Goal: Ask a question

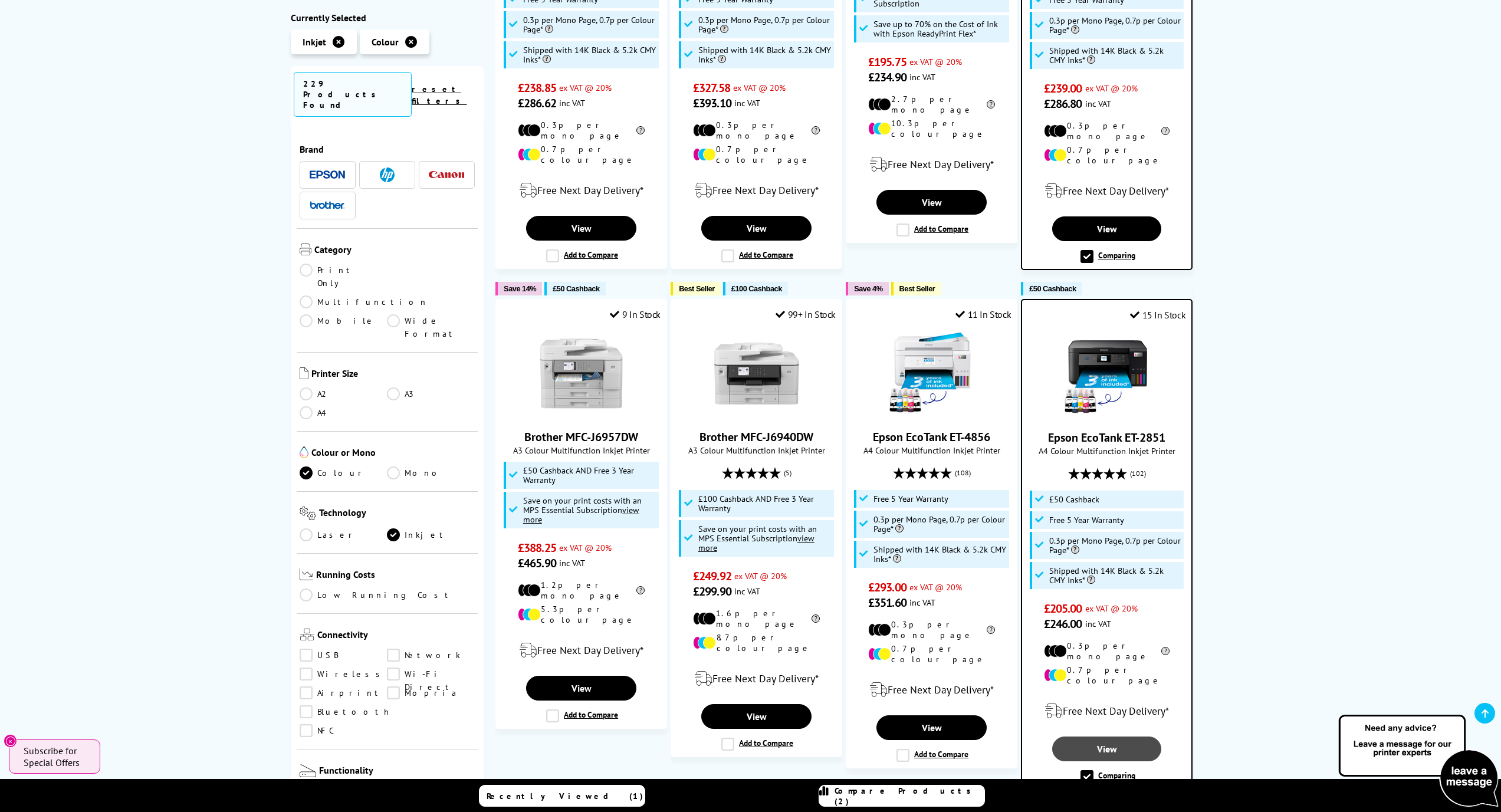
click at [1081, 736] on link "View" at bounding box center [1107, 749] width 109 height 25
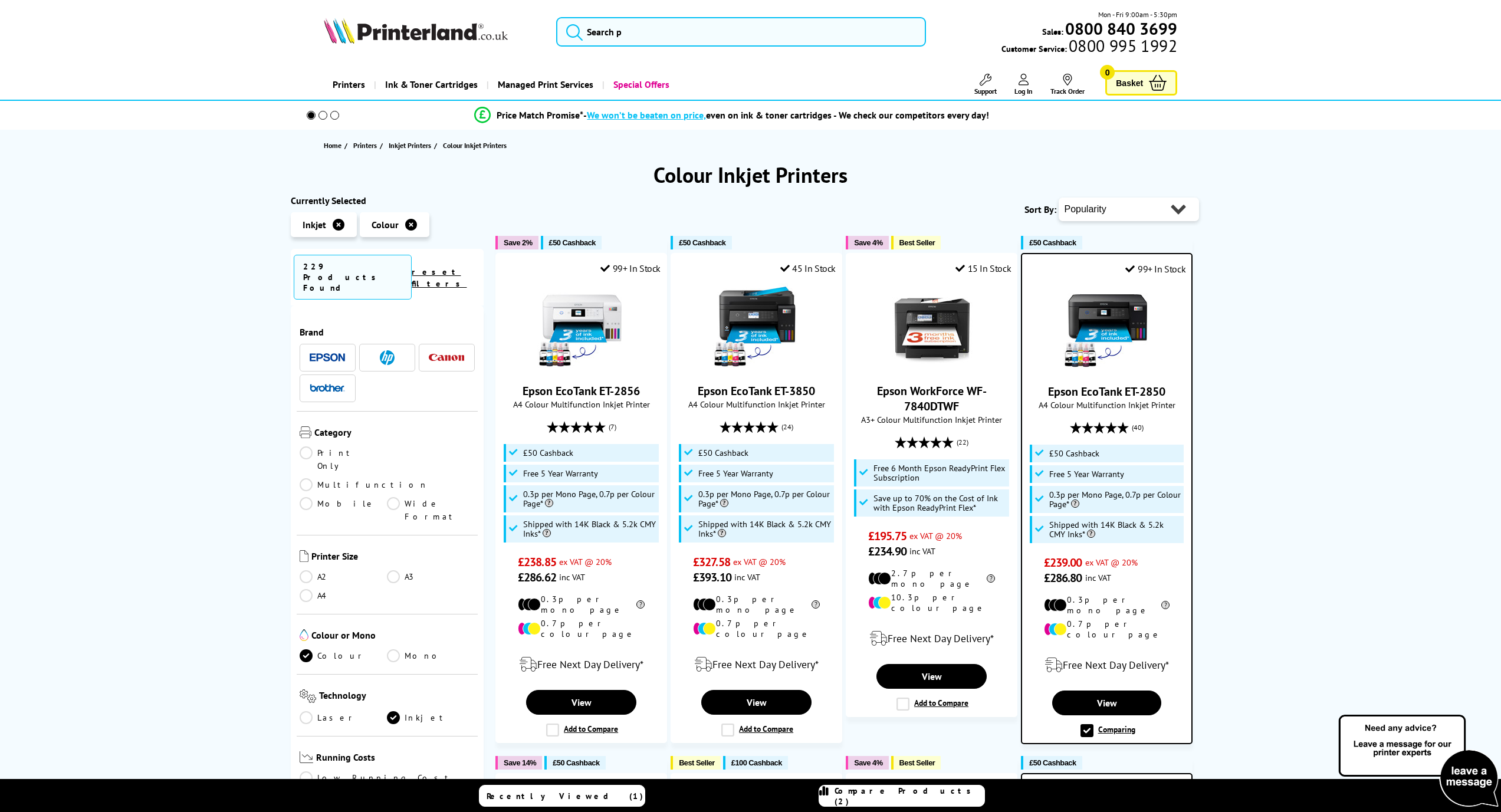
scroll to position [474, 0]
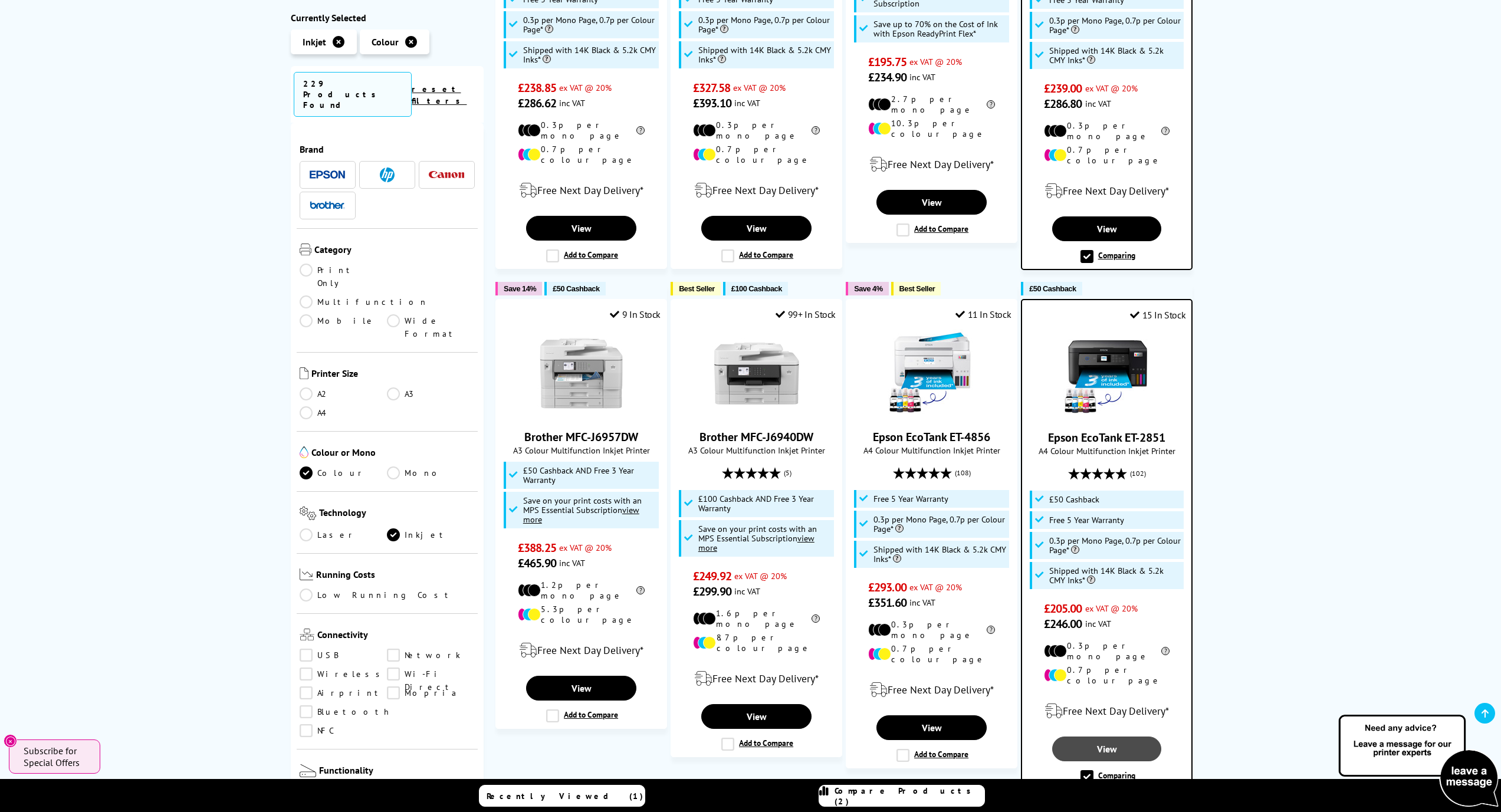
click at [1096, 736] on link "View" at bounding box center [1107, 749] width 109 height 25
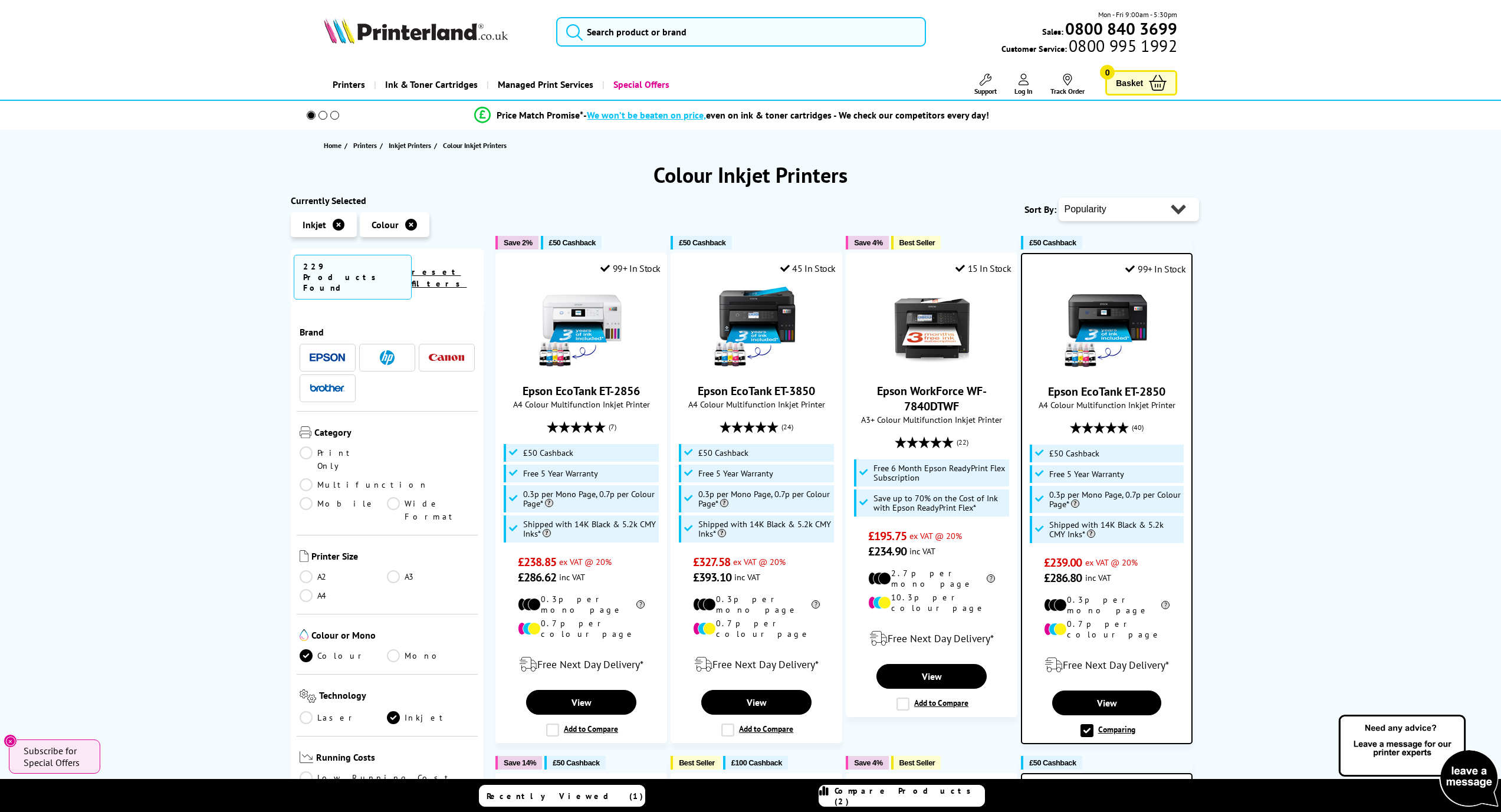
scroll to position [474, 0]
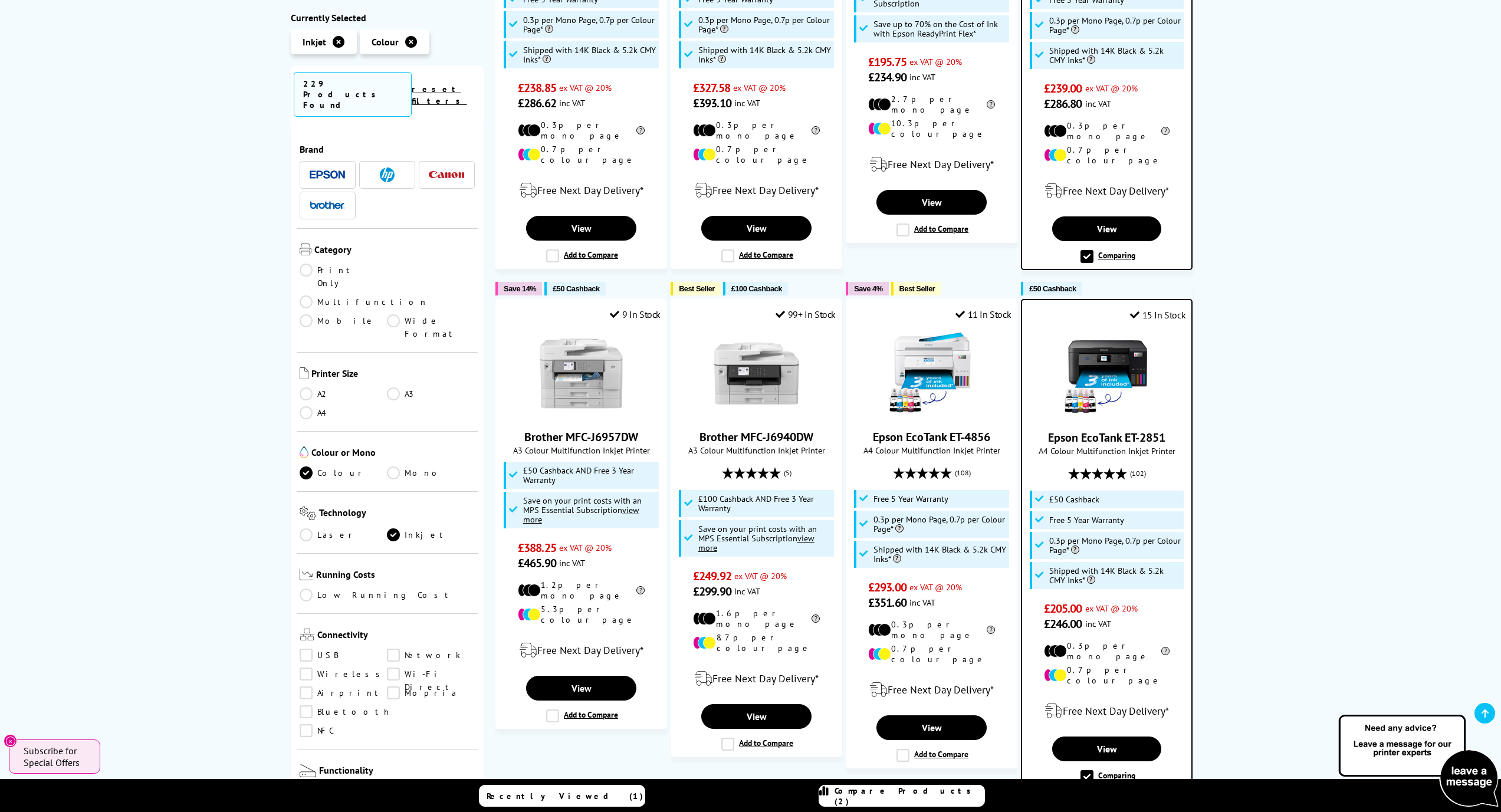
click at [1096, 694] on div "Free Next Day Delivery*" at bounding box center [1107, 711] width 158 height 33
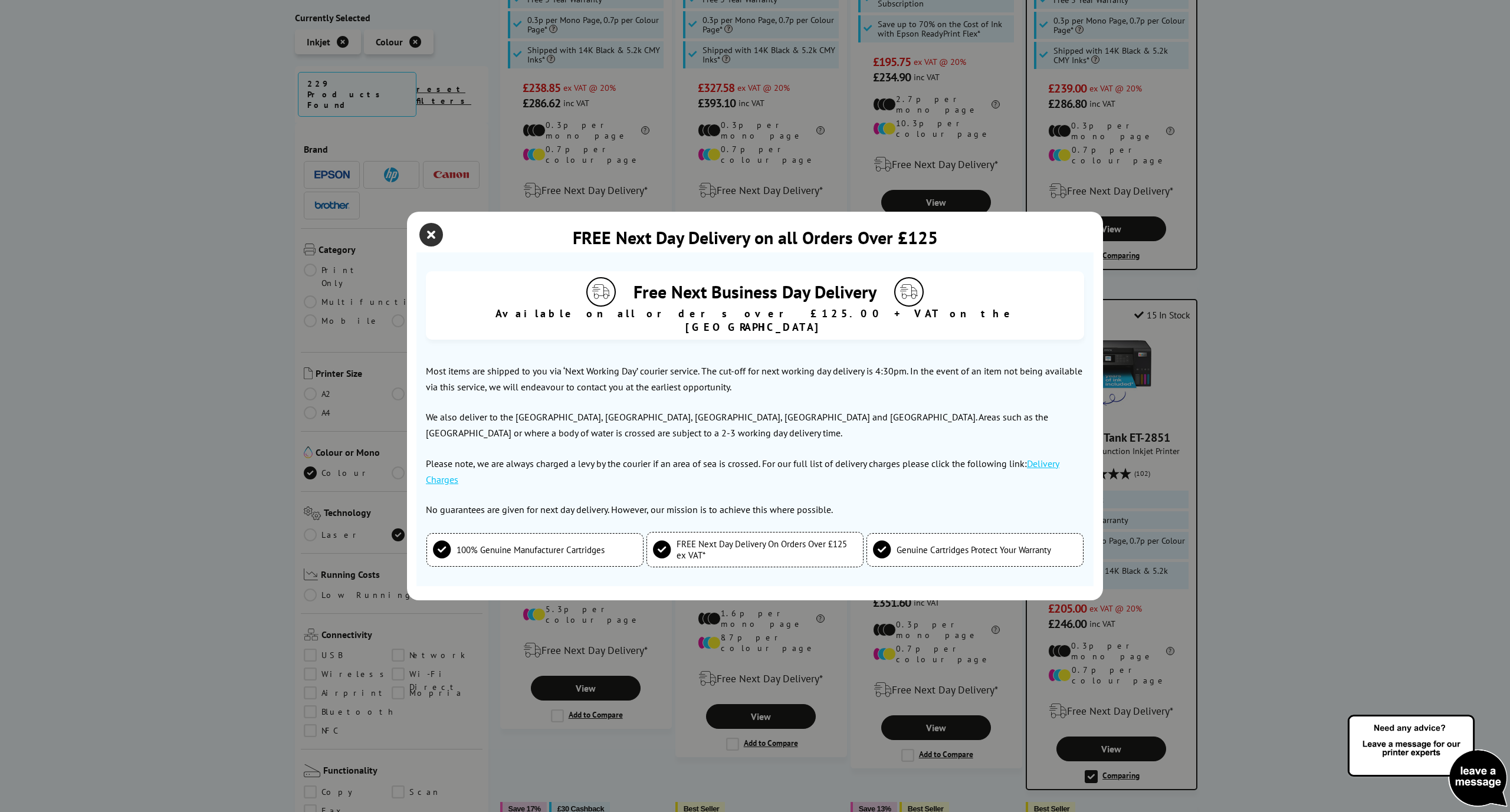
click at [431, 237] on icon "close modal" at bounding box center [431, 235] width 24 height 24
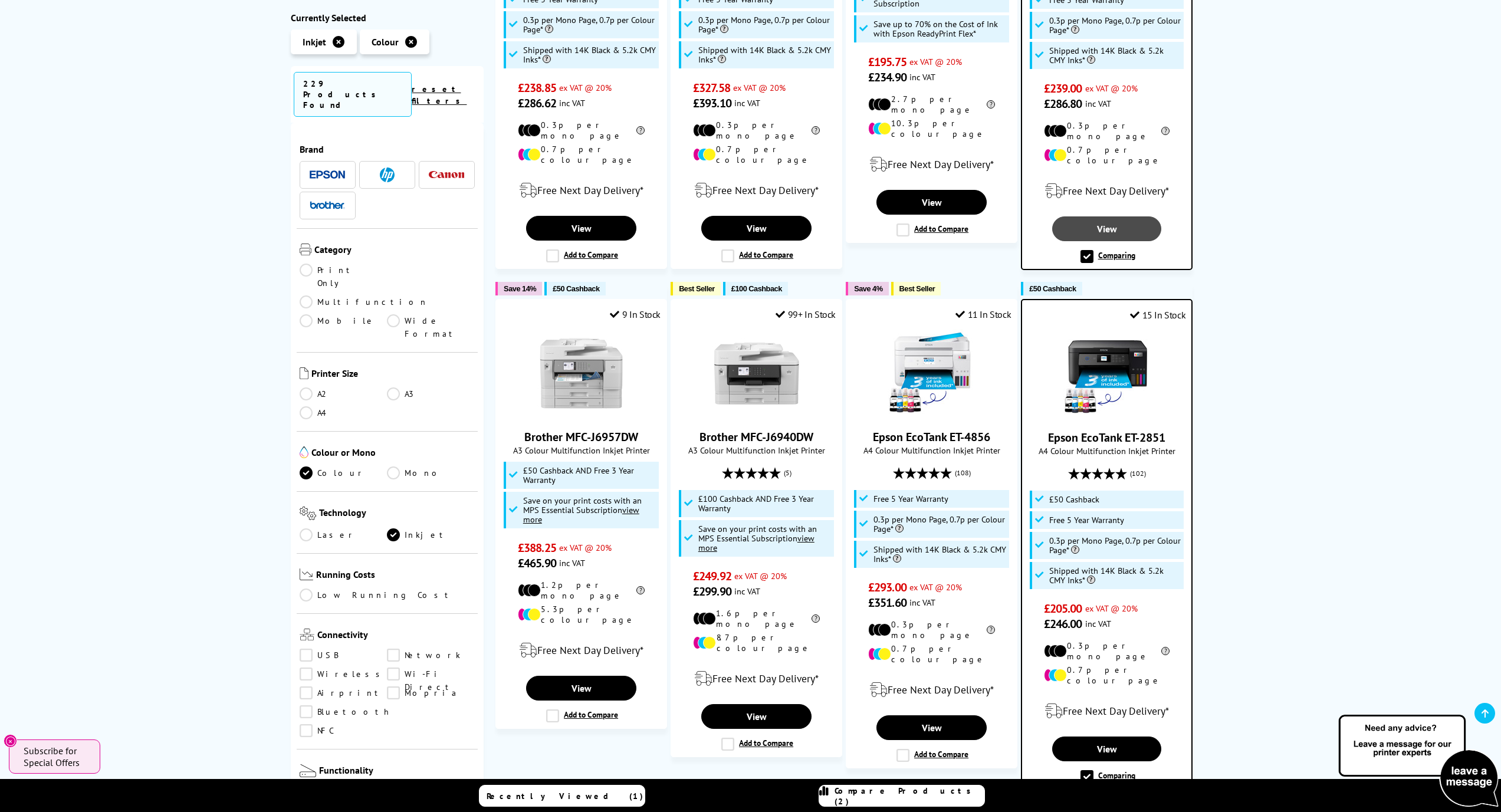
click at [1118, 217] on link "View" at bounding box center [1107, 229] width 109 height 25
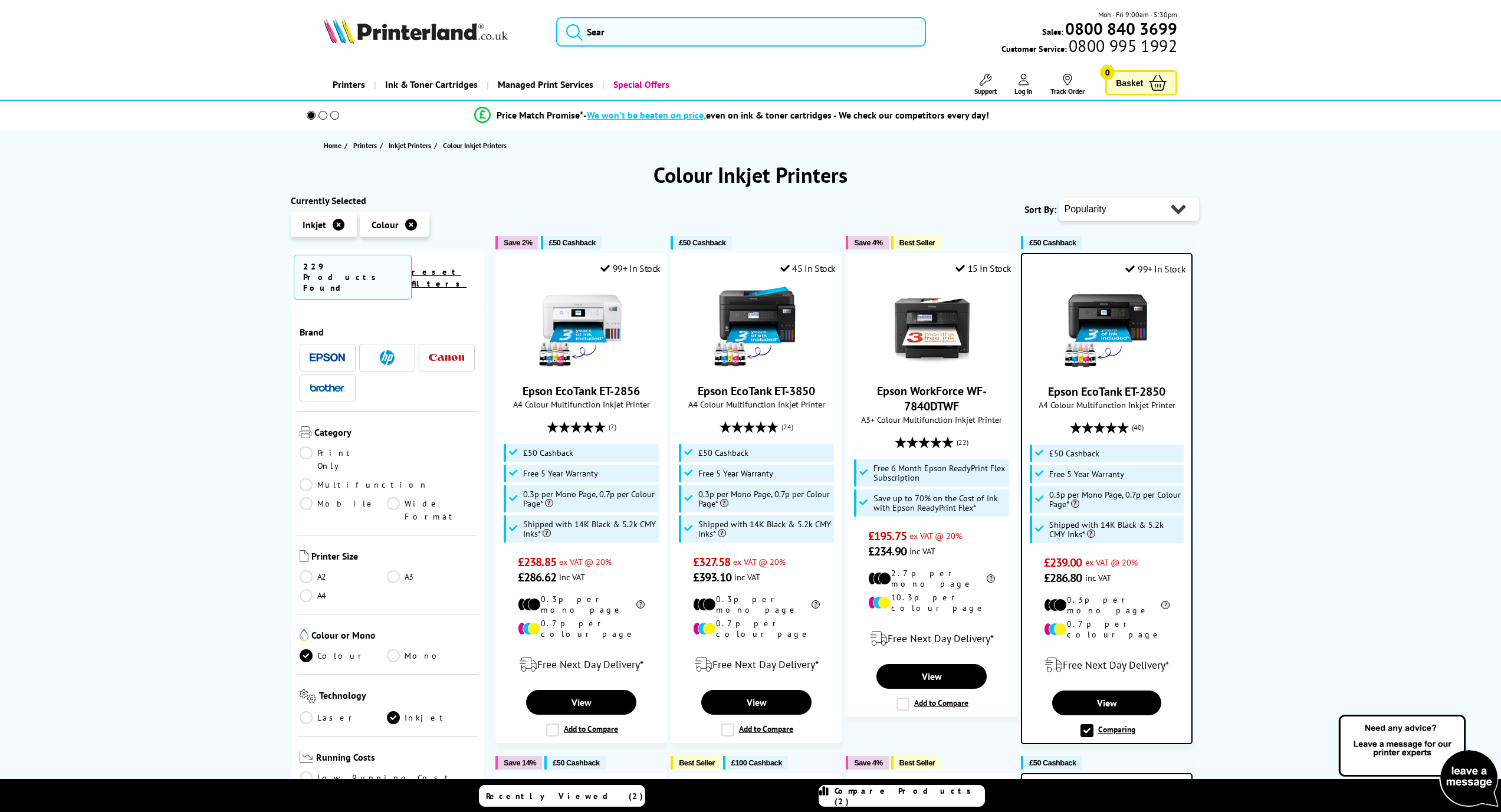
scroll to position [474, 0]
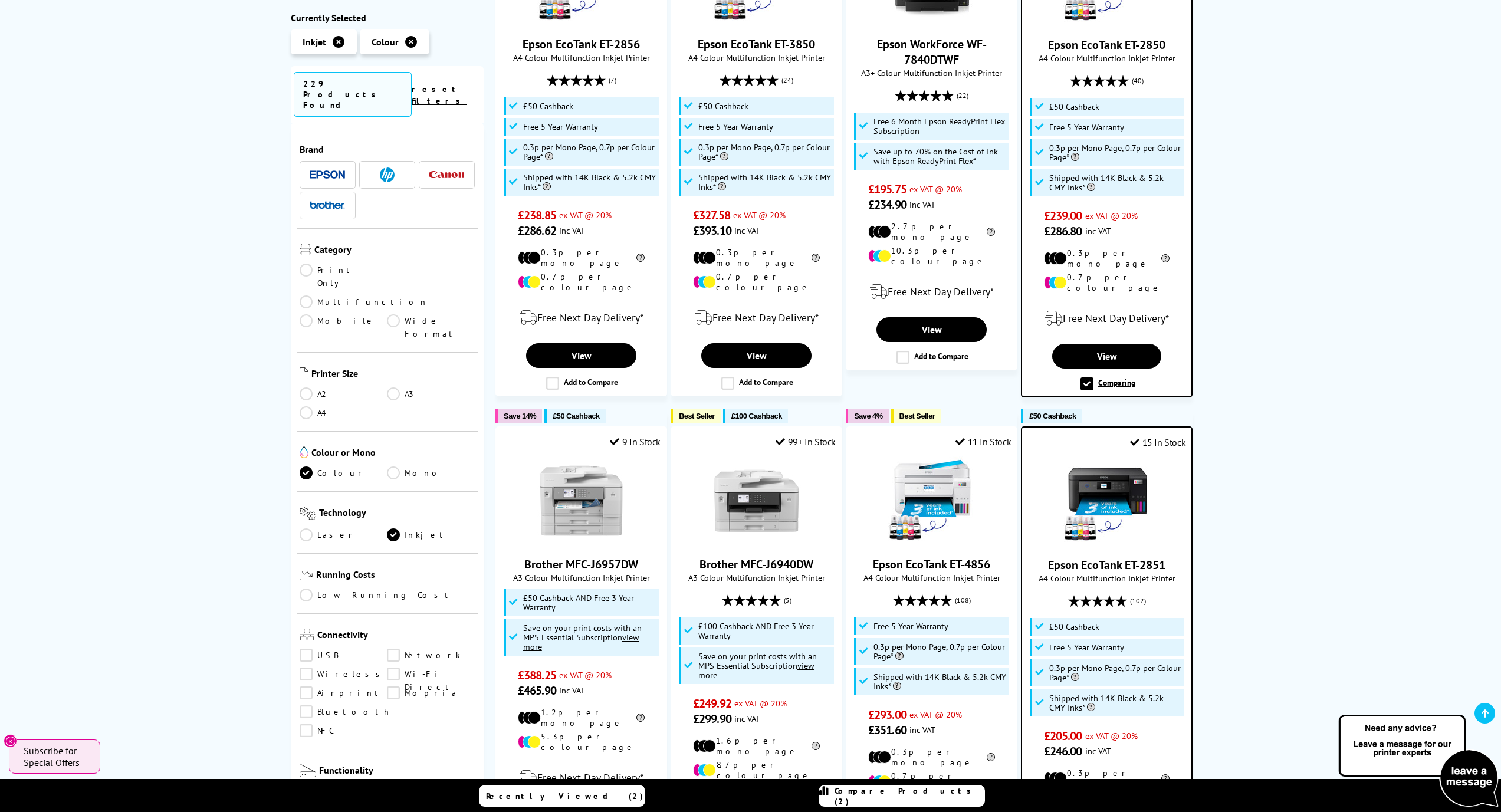
scroll to position [326, 0]
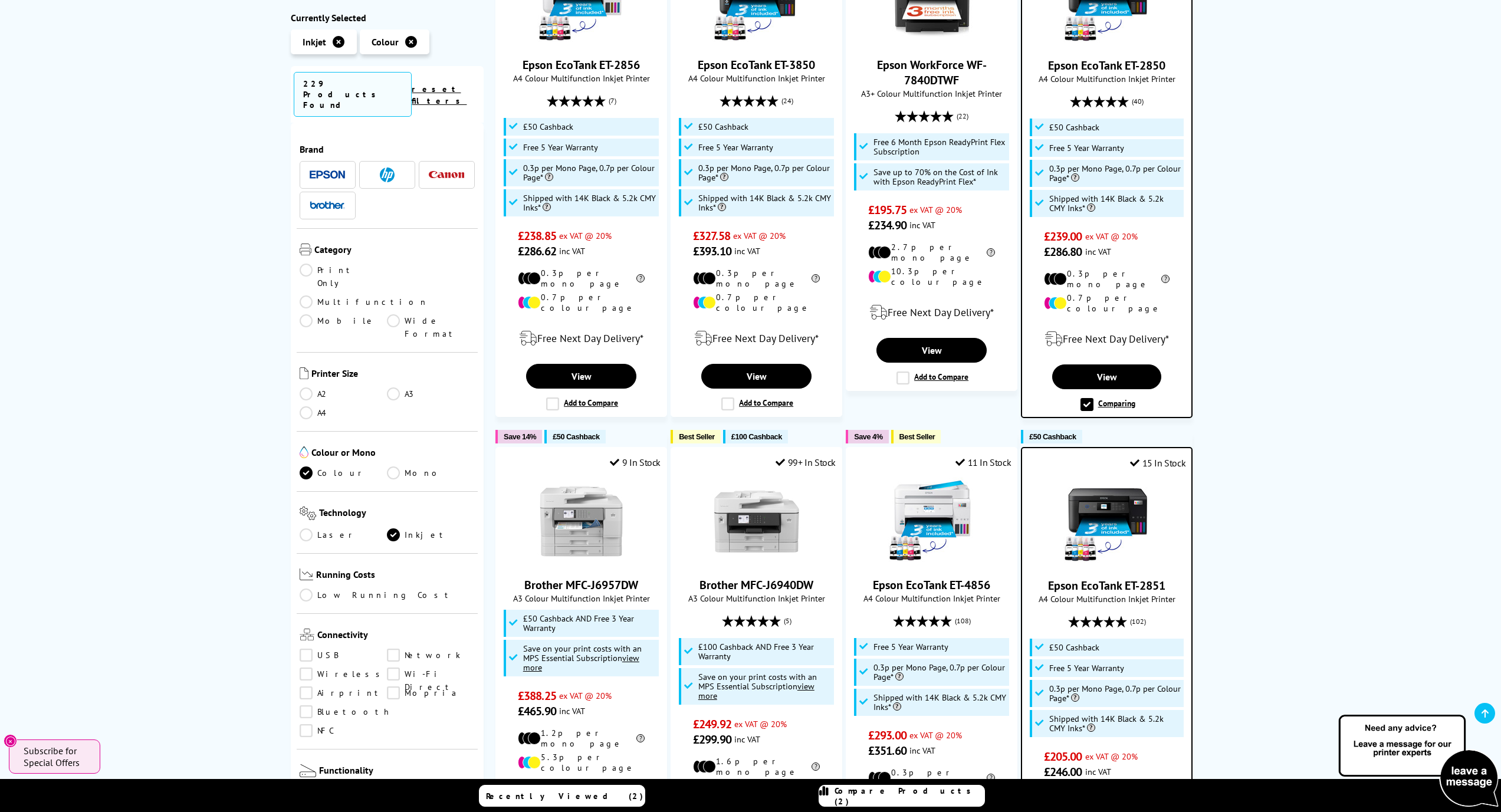
click at [1448, 764] on img at bounding box center [1418, 761] width 165 height 97
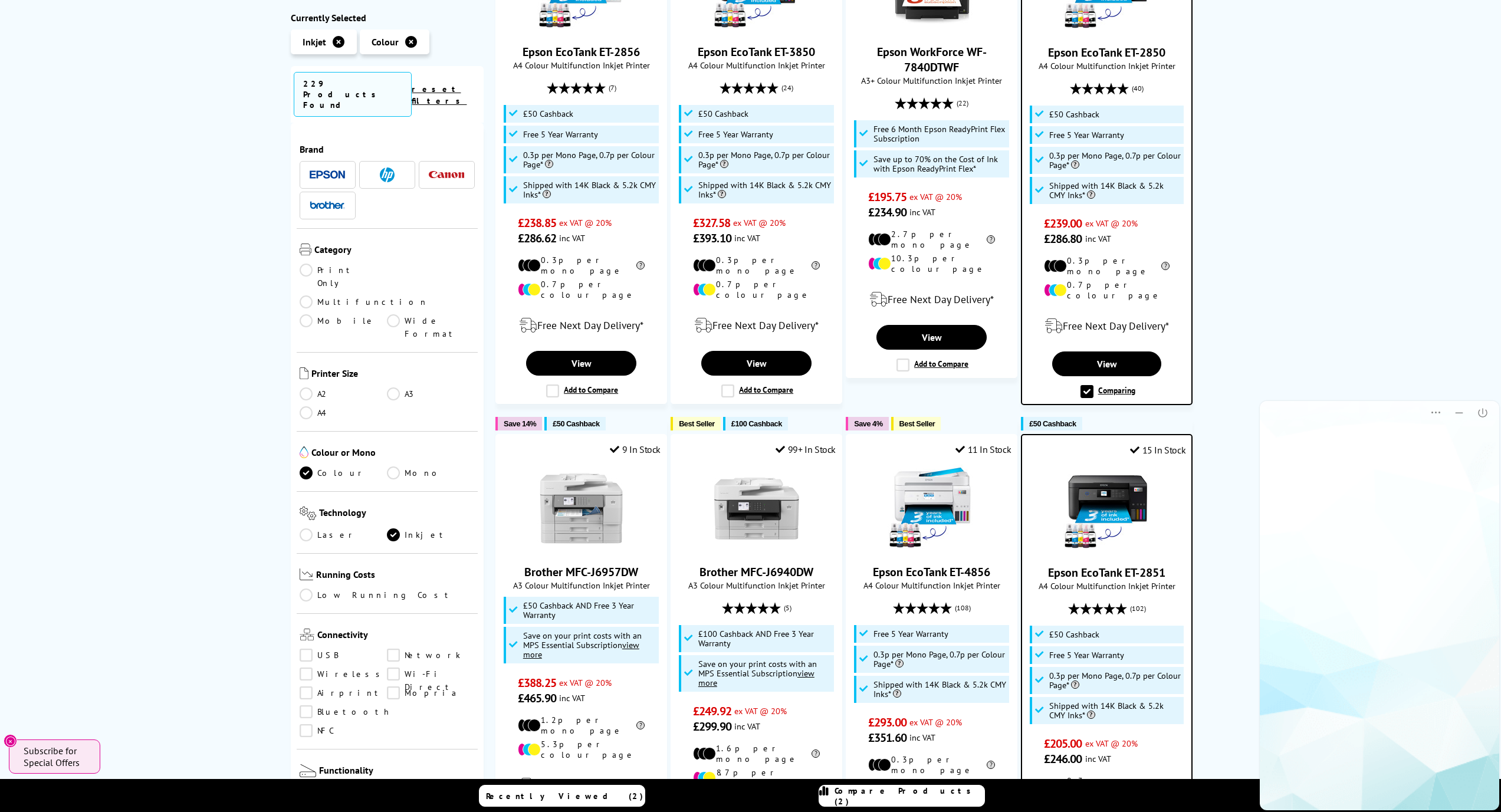
scroll to position [0, 0]
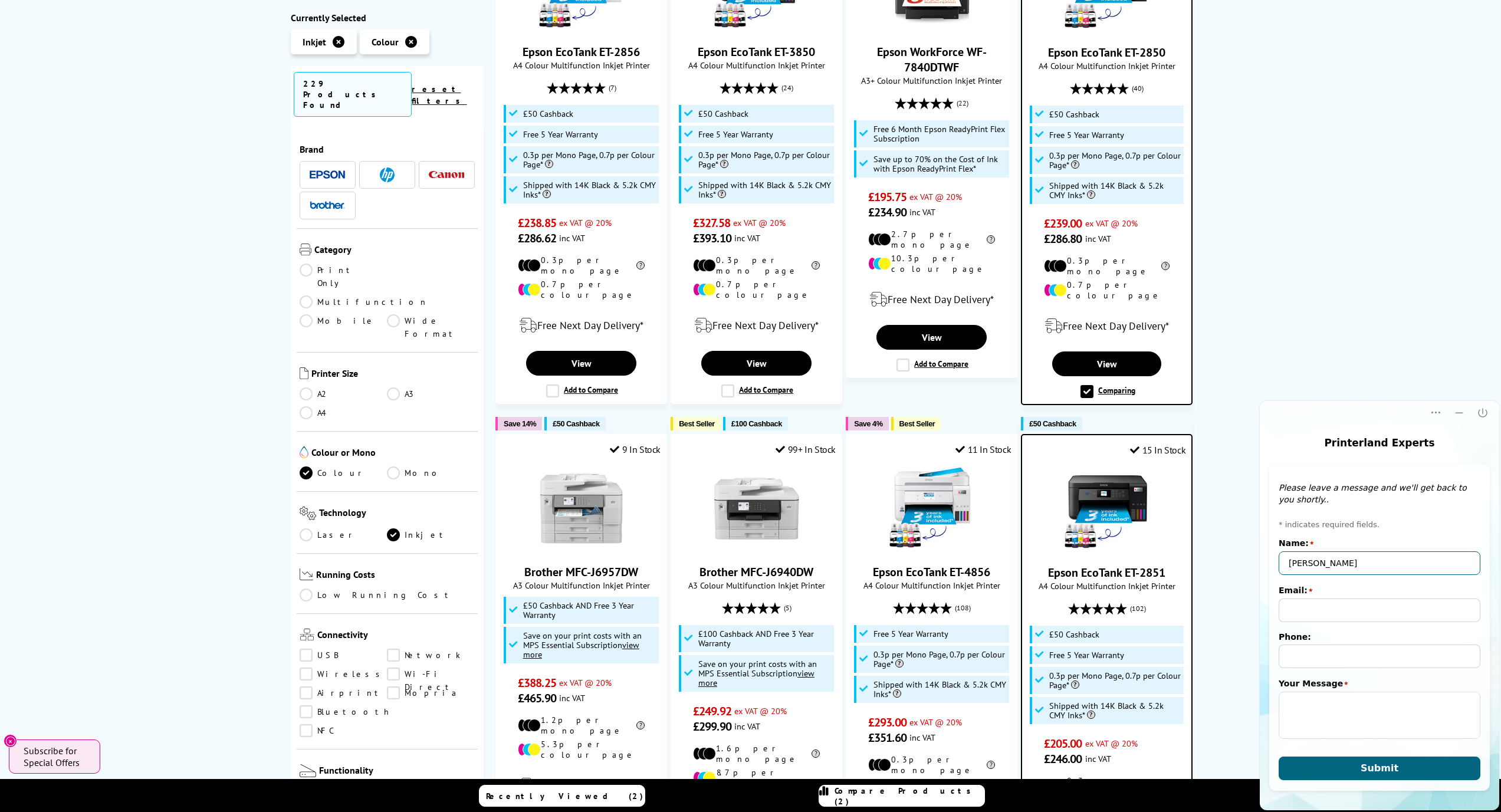
type input "Roy Bell"
type input "roybell007@icloud.com"
type input "hard of hearing dont use"
click at [1323, 718] on textarea "Your Message" at bounding box center [1379, 715] width 202 height 47
click at [1430, 699] on textarea "what's the difference between epson 2850 an 2851" at bounding box center [1379, 715] width 202 height 47
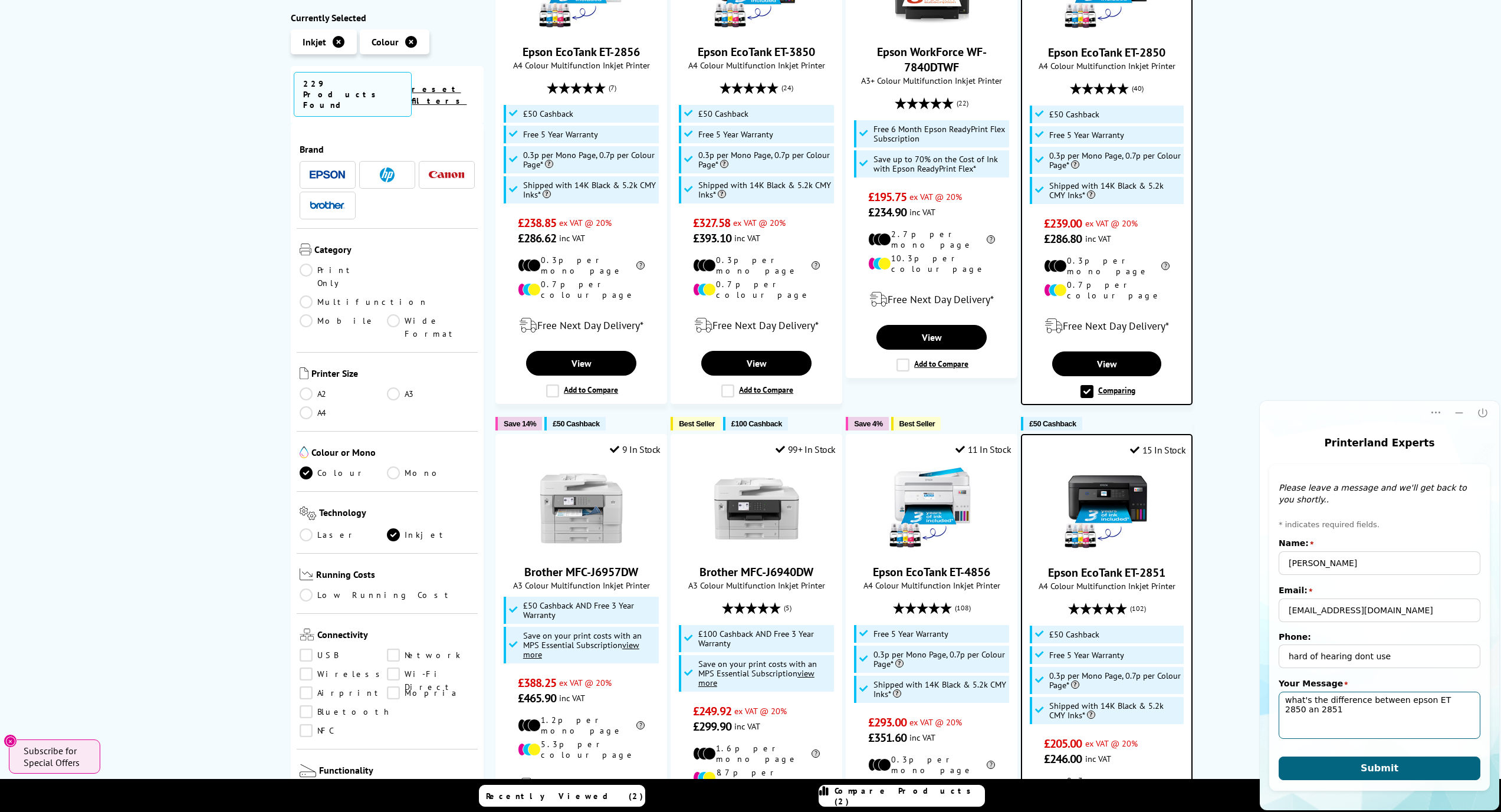
click at [1472, 701] on textarea "what's the difference between epson ET 2850 an 2851" at bounding box center [1379, 715] width 202 height 47
type textarea "what's the difference between epson ET 2850 and 2851"
click at [1374, 761] on button "Submit" at bounding box center [1379, 768] width 202 height 24
